Goal: Find specific page/section: Find specific page/section

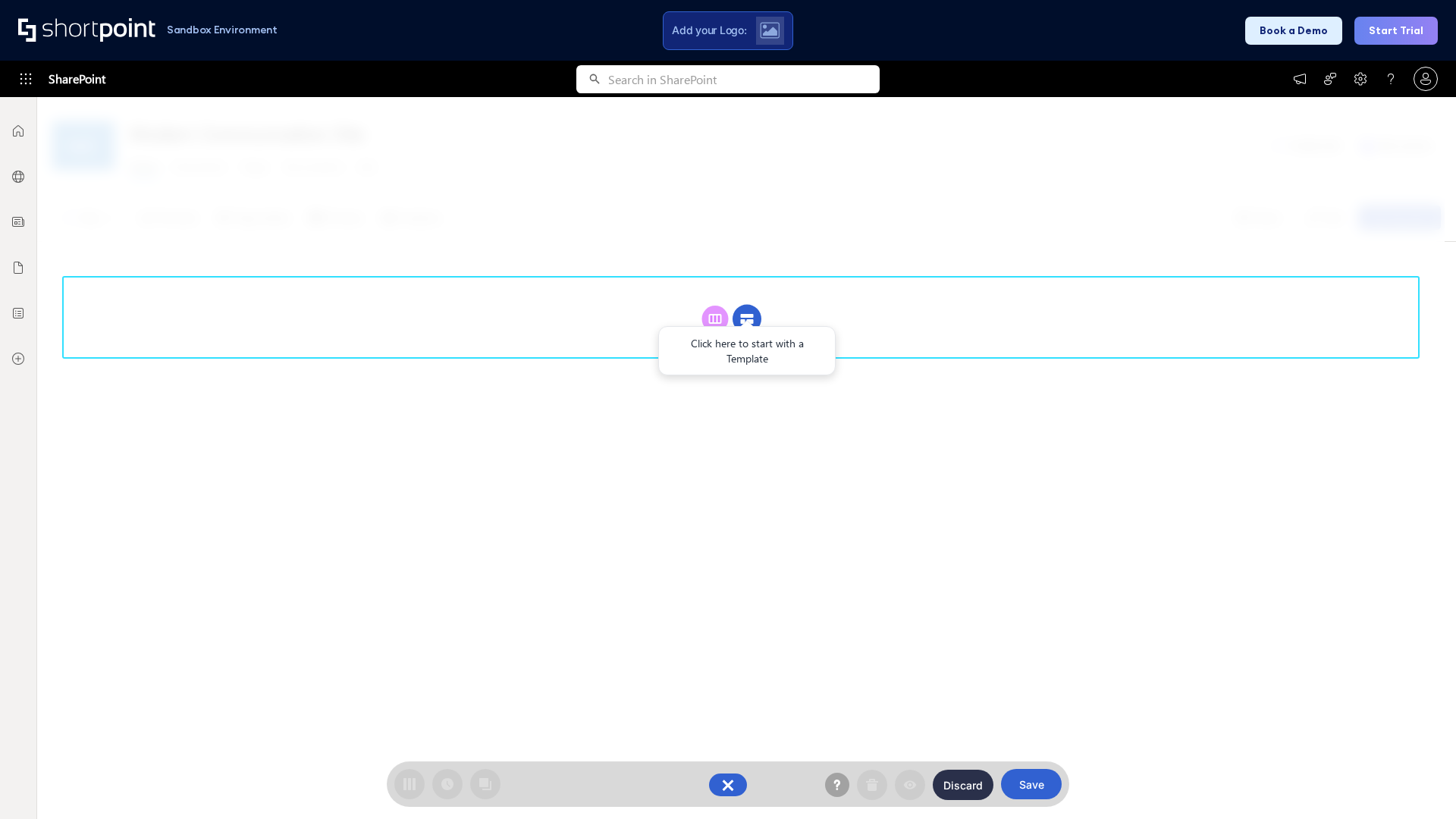
click at [747, 319] on circle at bounding box center [747, 319] width 29 height 29
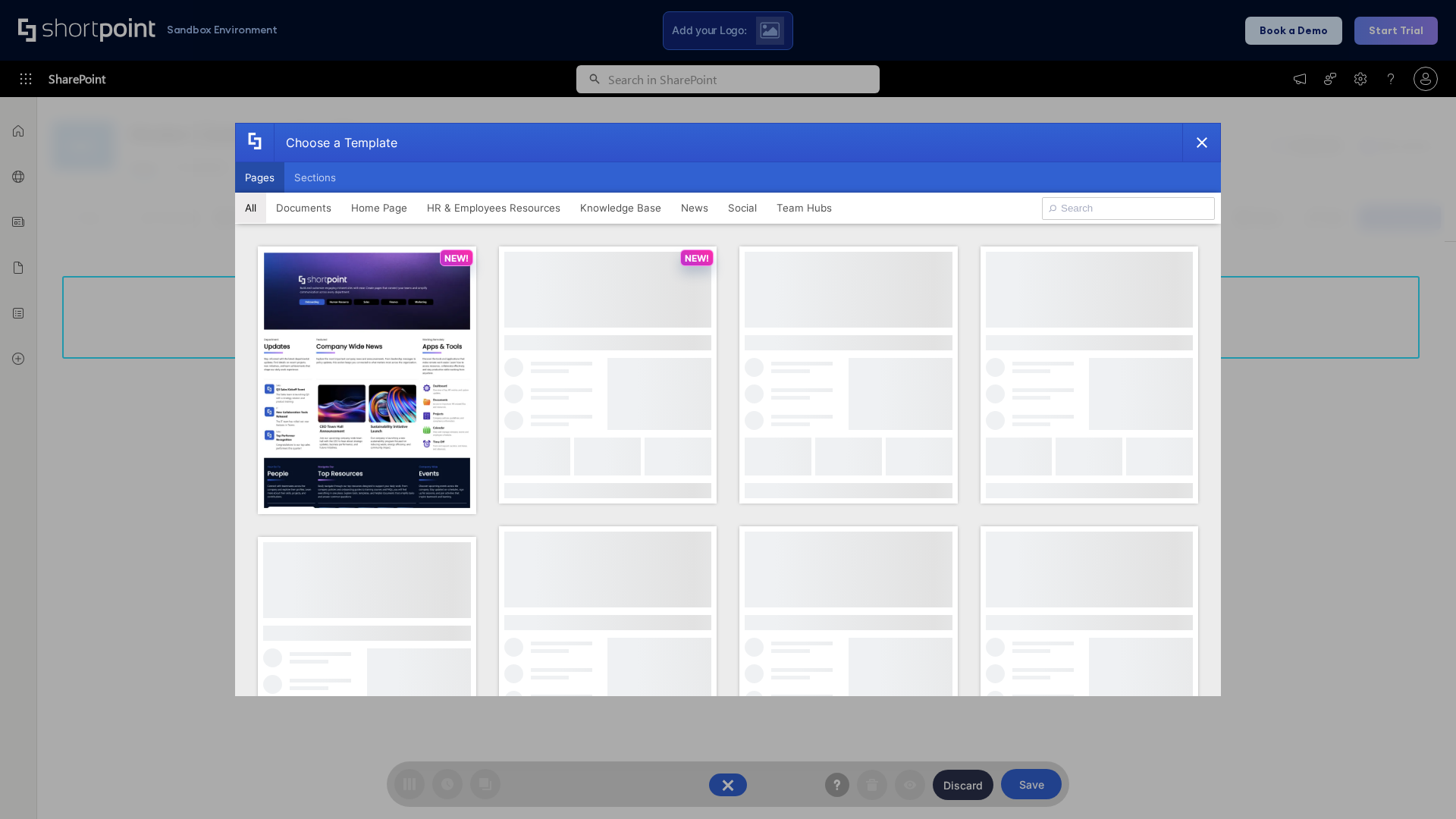
click at [259, 177] on button "Pages" at bounding box center [260, 177] width 50 height 30
type input "Intranet Layout 6"
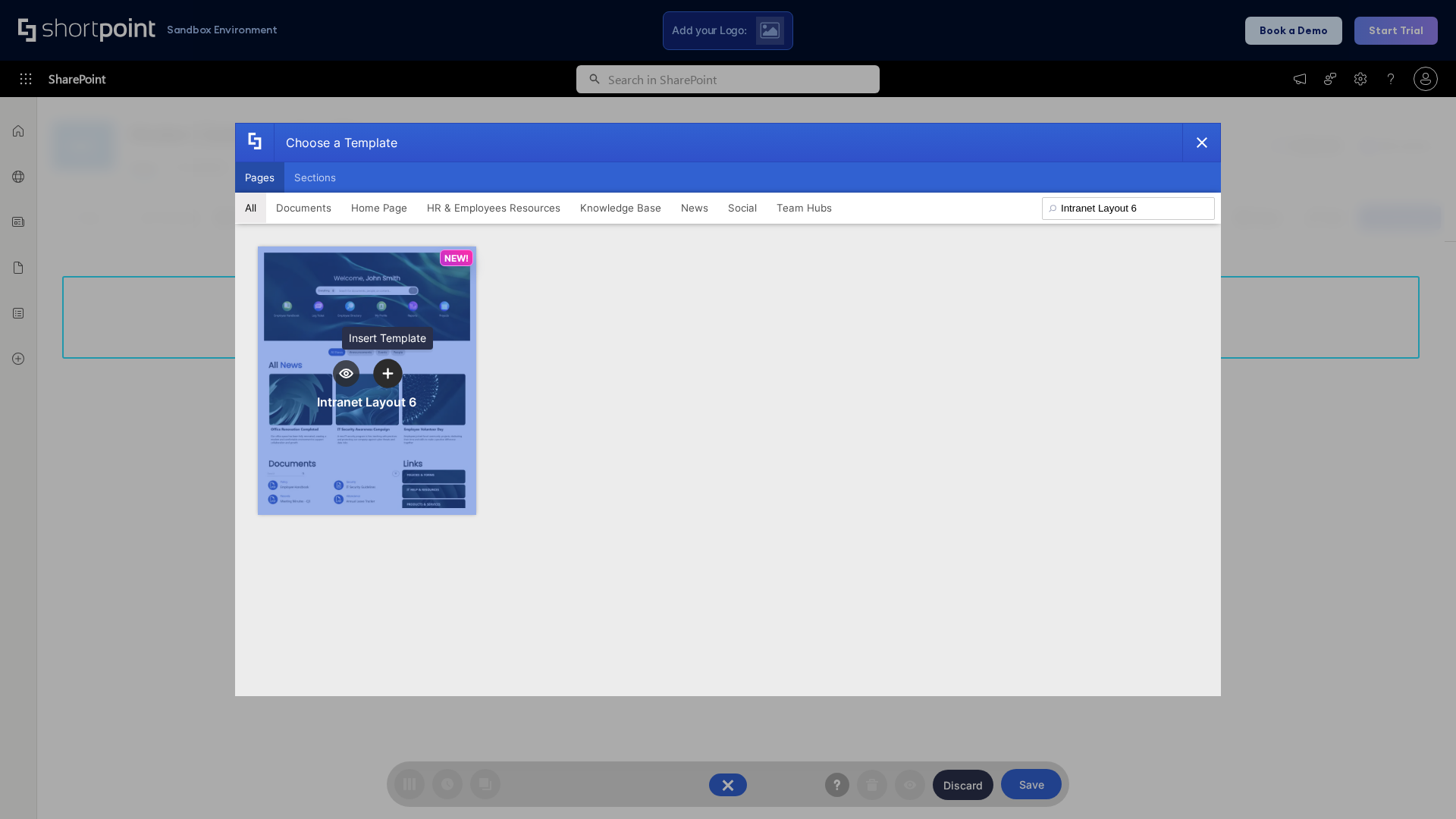
click at [387, 373] on icon "template selector" at bounding box center [387, 372] width 10 height 10
